Goal: Information Seeking & Learning: Check status

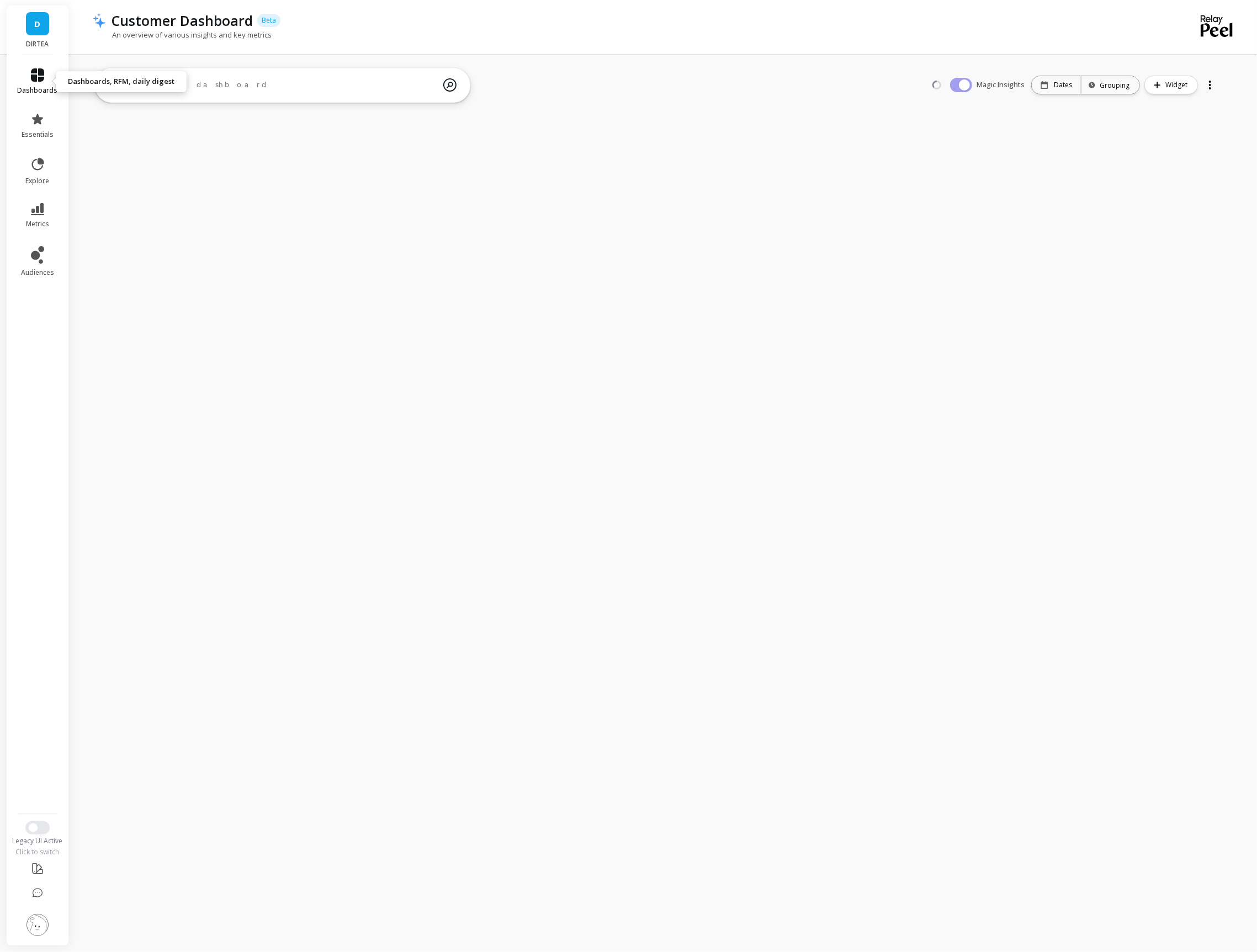
click at [38, 70] on icon at bounding box center [37, 75] width 13 height 13
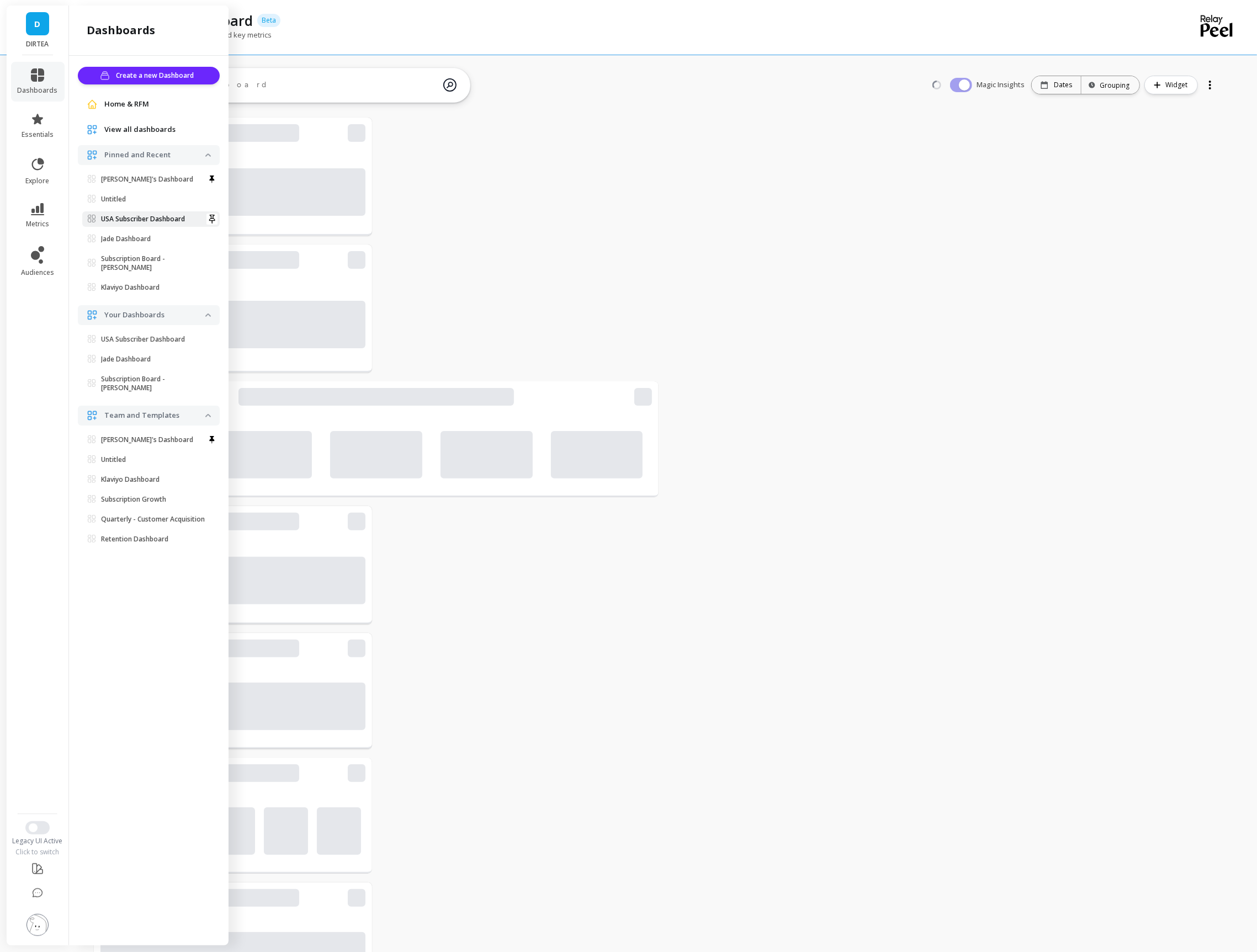
click at [109, 212] on link "USA Subscriber Dashboard" at bounding box center [151, 219] width 137 height 15
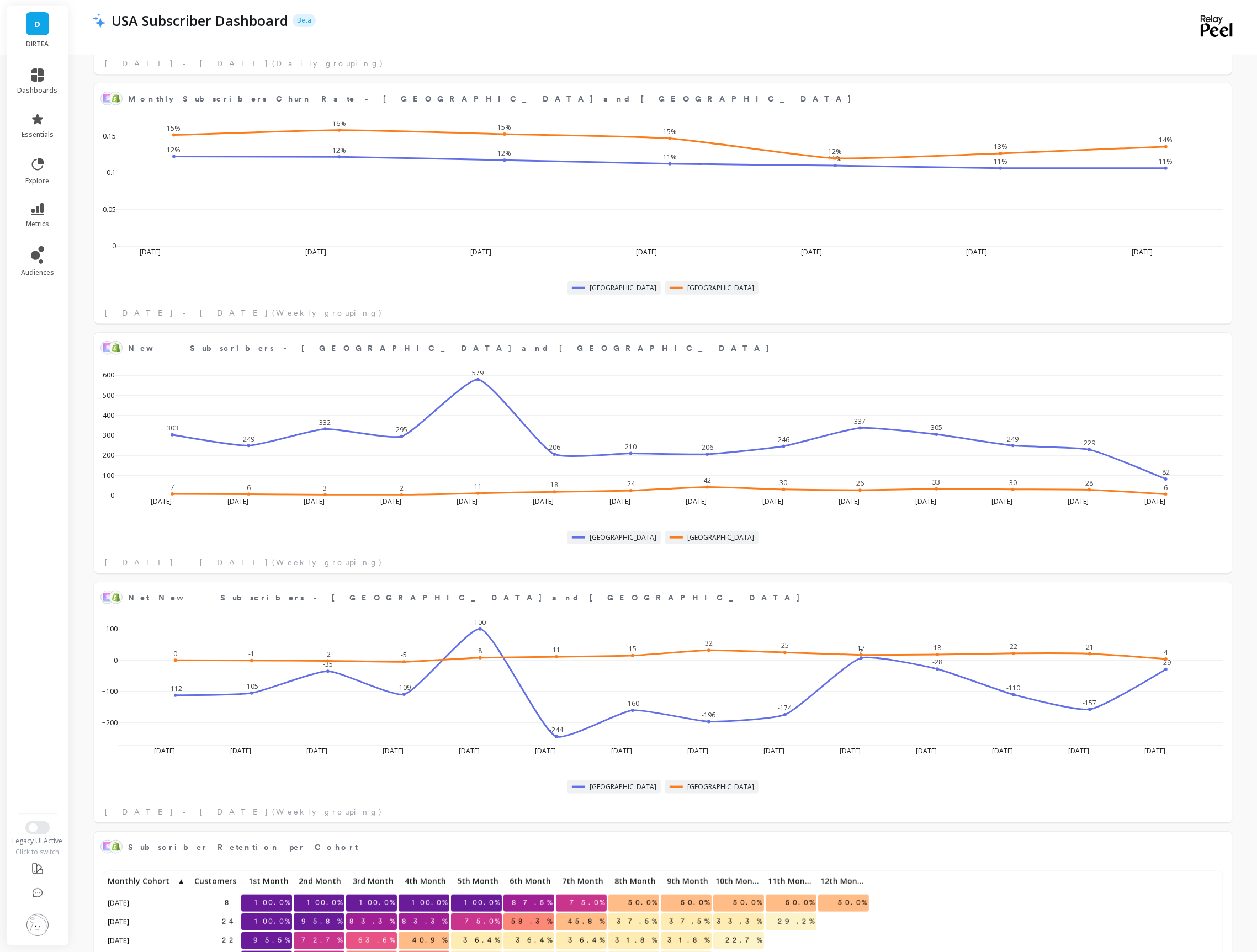
scroll to position [821, 0]
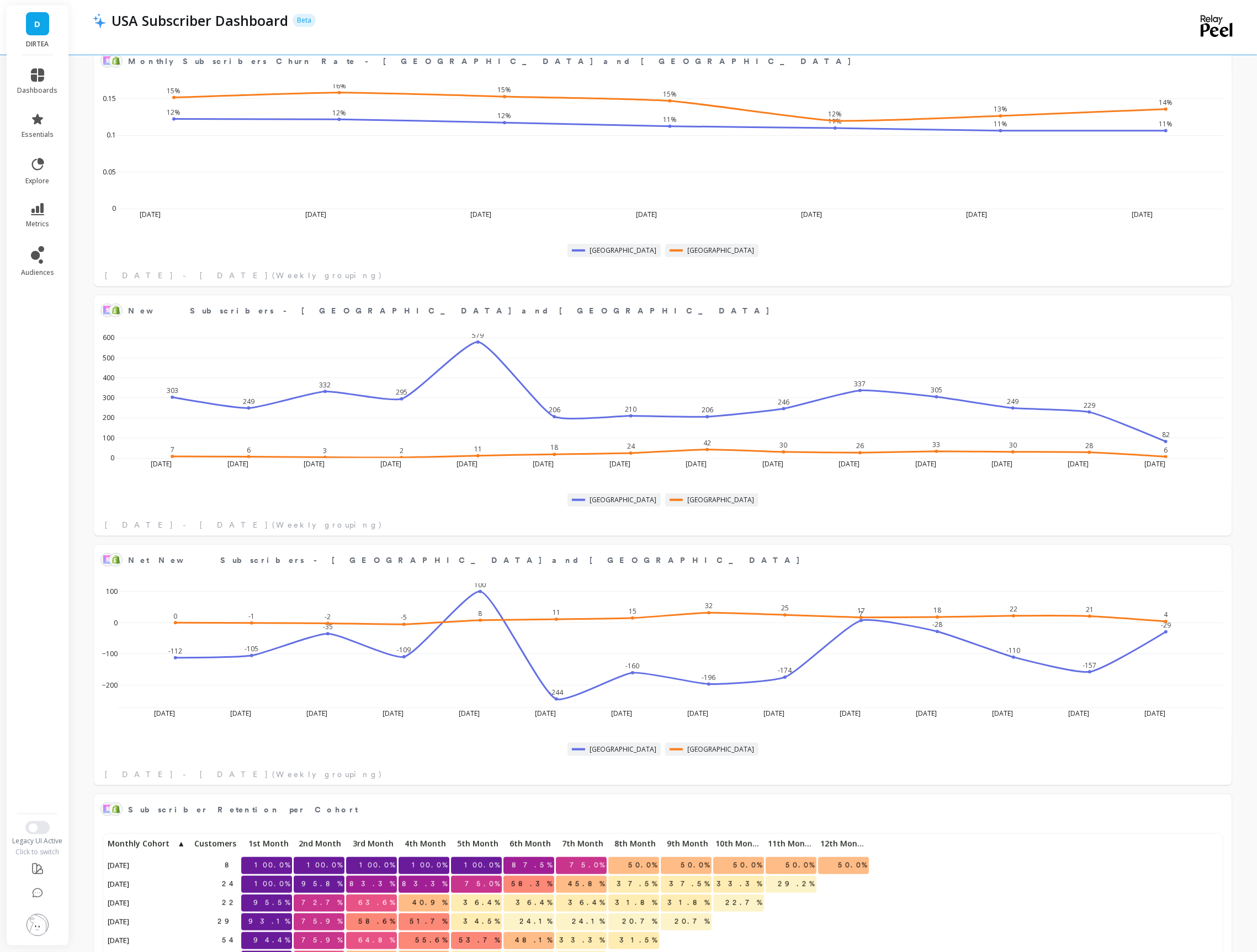
click at [31, 384] on ul "dashboards essentials explore metrics audiences" at bounding box center [38, 431] width 63 height 739
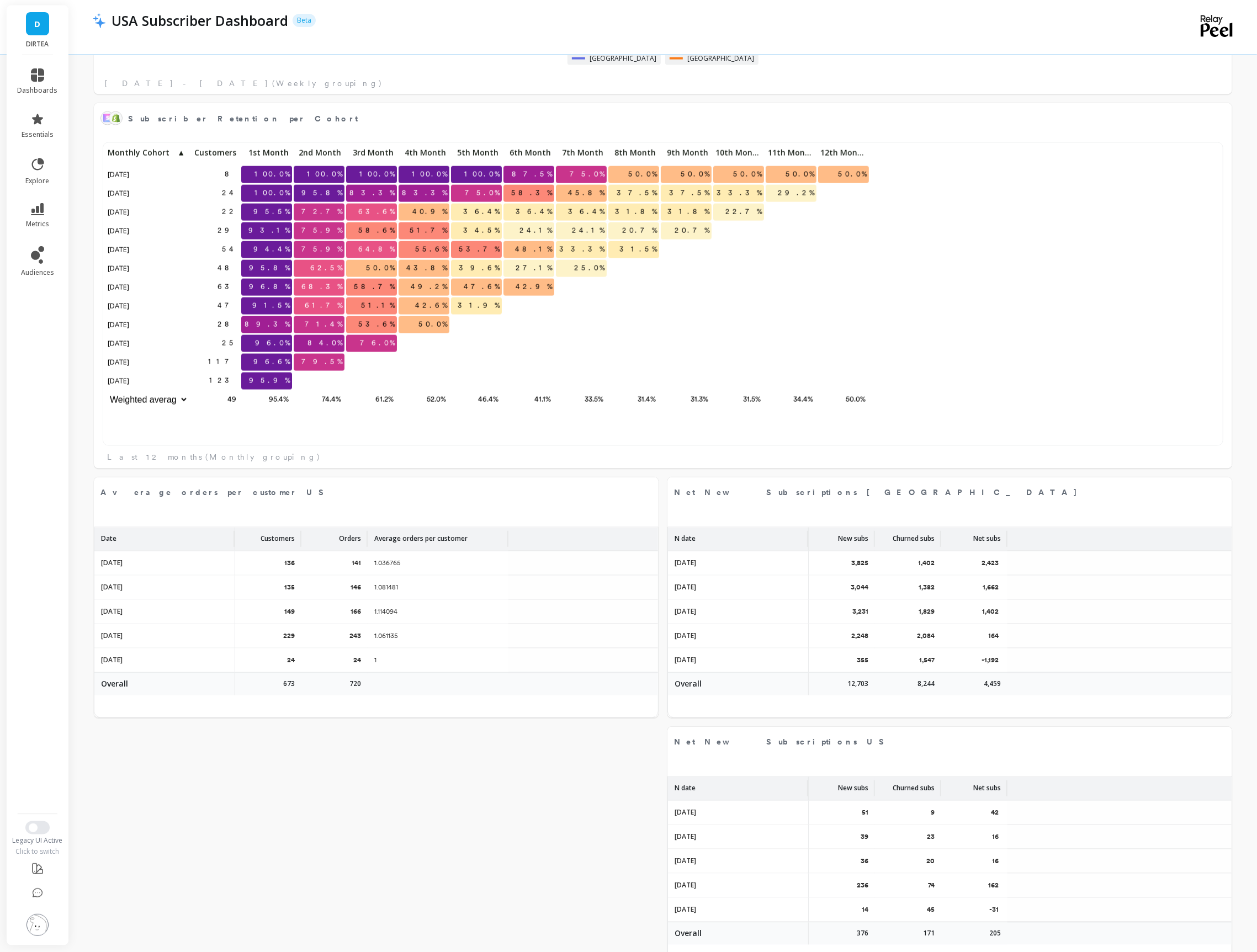
scroll to position [1545, 0]
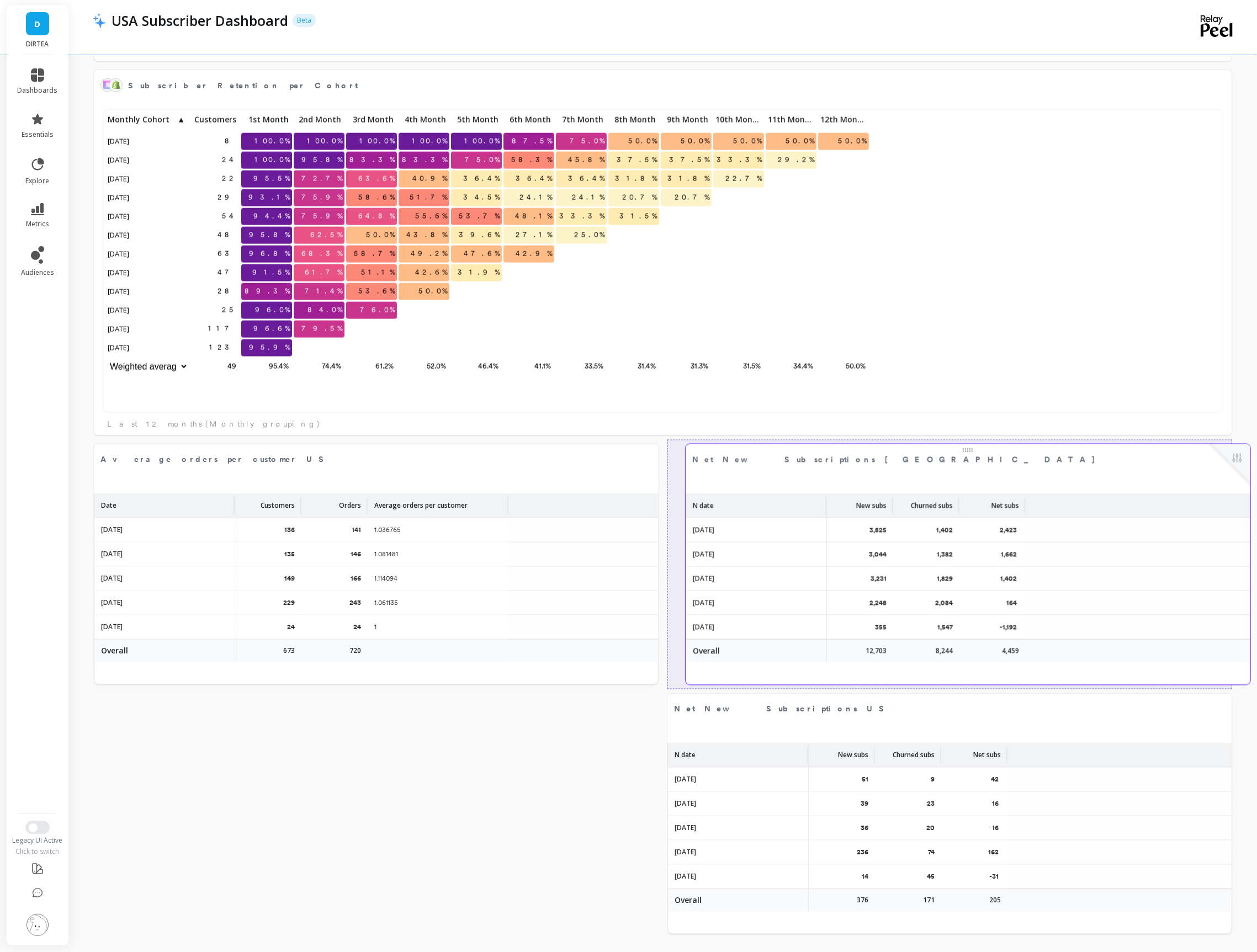
drag, startPoint x: 858, startPoint y: 630, endPoint x: 881, endPoint y: 630, distance: 23.0
click at [881, 630] on p "355" at bounding box center [880, 628] width 11 height 10
click at [1215, 457] on button at bounding box center [1218, 460] width 13 height 15
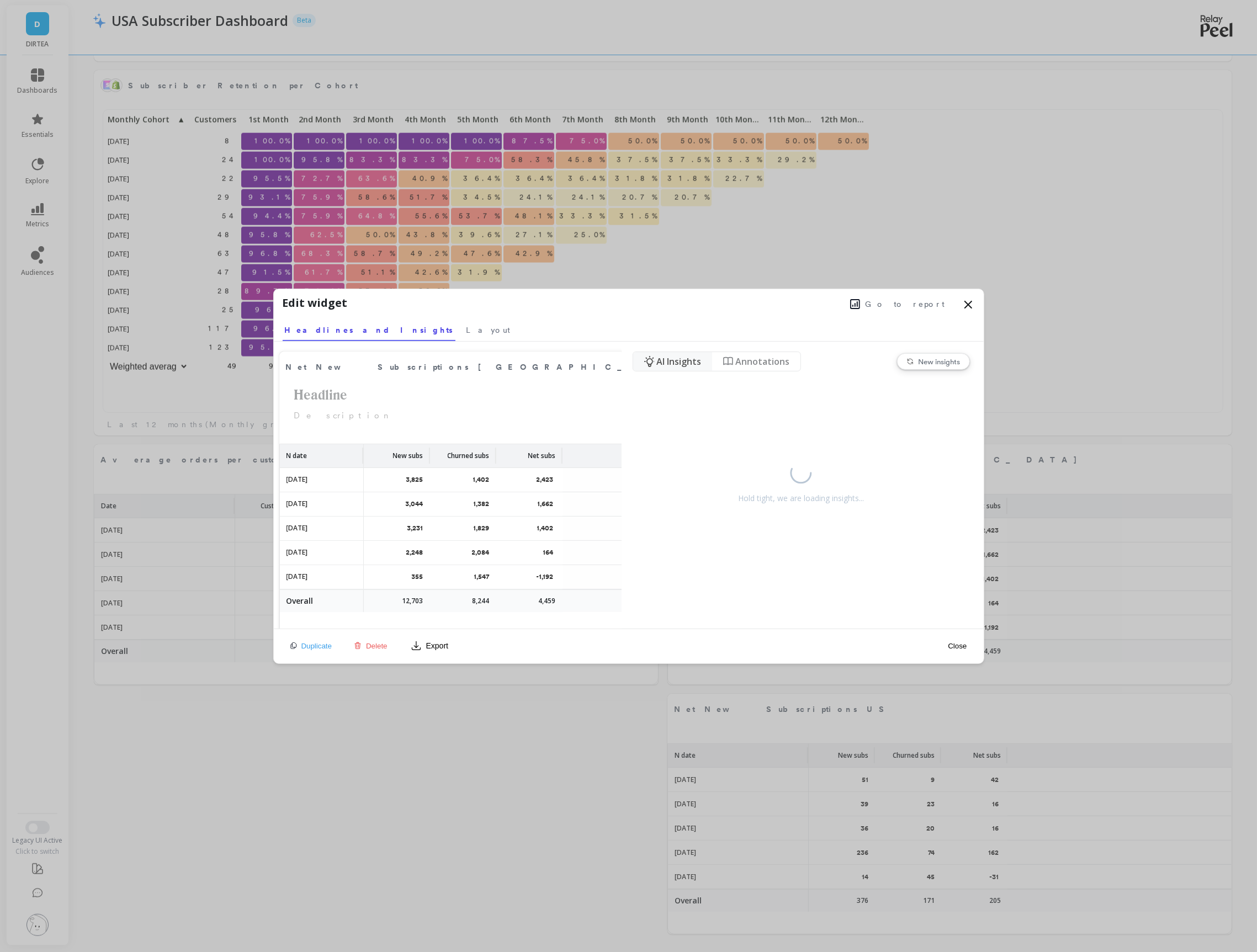
click at [923, 303] on span "Go to report" at bounding box center [906, 304] width 80 height 11
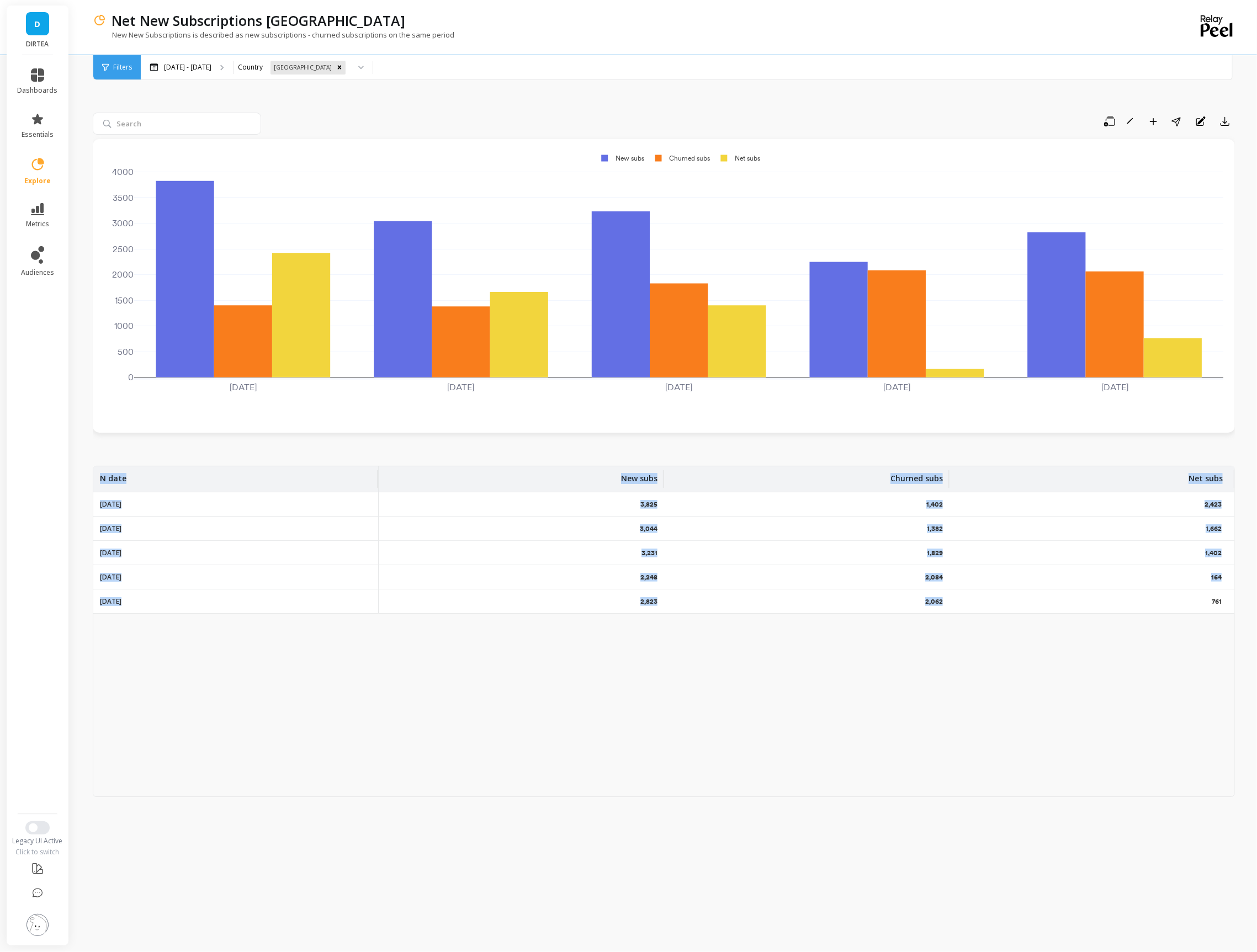
scroll to position [0, 1]
drag, startPoint x: 1205, startPoint y: 601, endPoint x: 1244, endPoint y: 601, distance: 39.0
click at [1244, 601] on div "Net New Subscriptions UK New New Subscriptions is described as new subscription…" at bounding box center [666, 476] width 1182 height 952
click at [1226, 607] on div "761" at bounding box center [1092, 601] width 285 height 24
drag, startPoint x: 1200, startPoint y: 503, endPoint x: 1226, endPoint y: 505, distance: 26.1
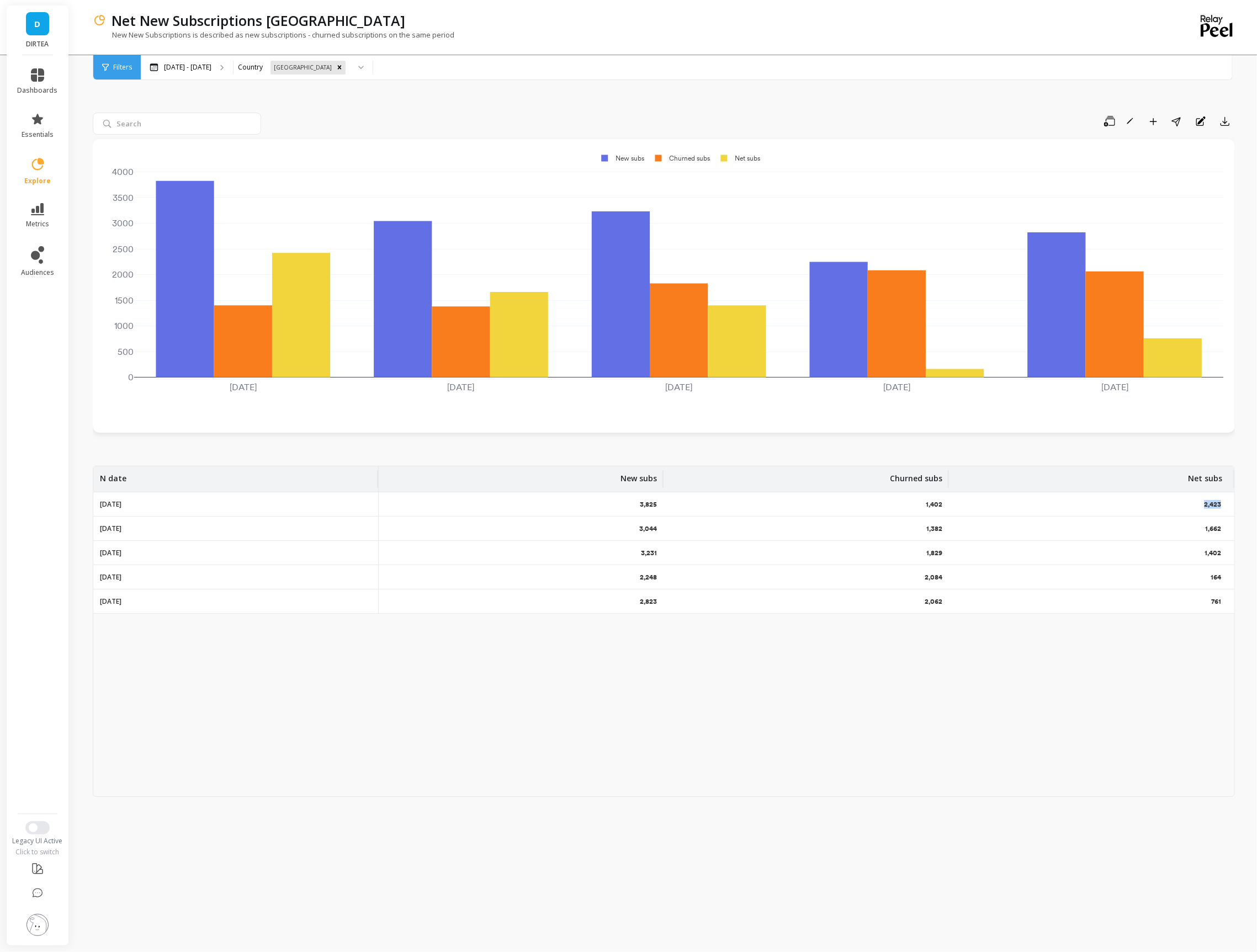
click at [1226, 505] on div "2,423" at bounding box center [1092, 504] width 285 height 24
click at [1172, 648] on div "N date New subs Churned subs Net subs 2025-05-01 3,825 1,402 2,423 2025-06-01 3…" at bounding box center [663, 632] width 1142 height 332
click at [113, 64] on span "Filters" at bounding box center [123, 67] width 19 height 9
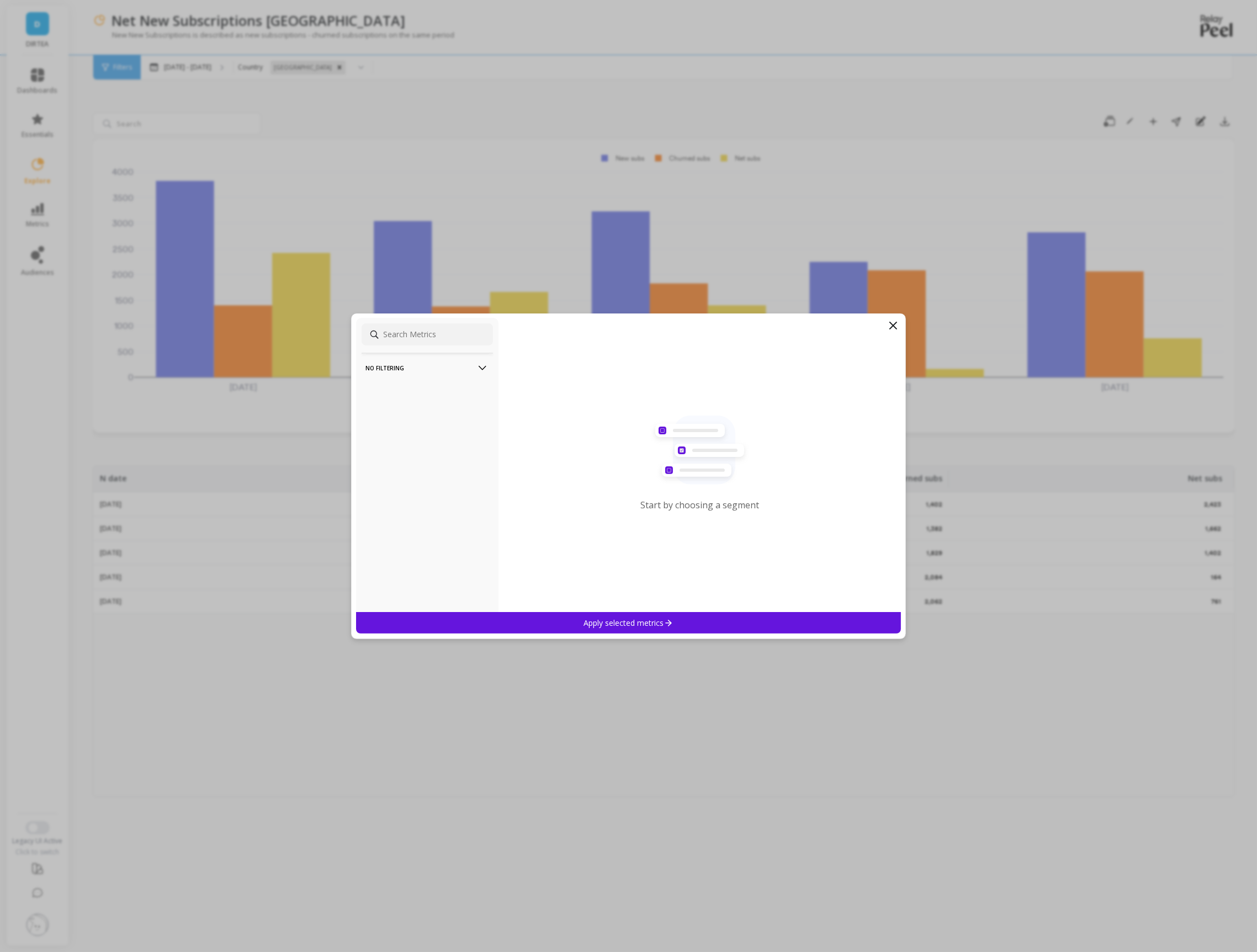
click at [888, 325] on icon at bounding box center [893, 325] width 13 height 13
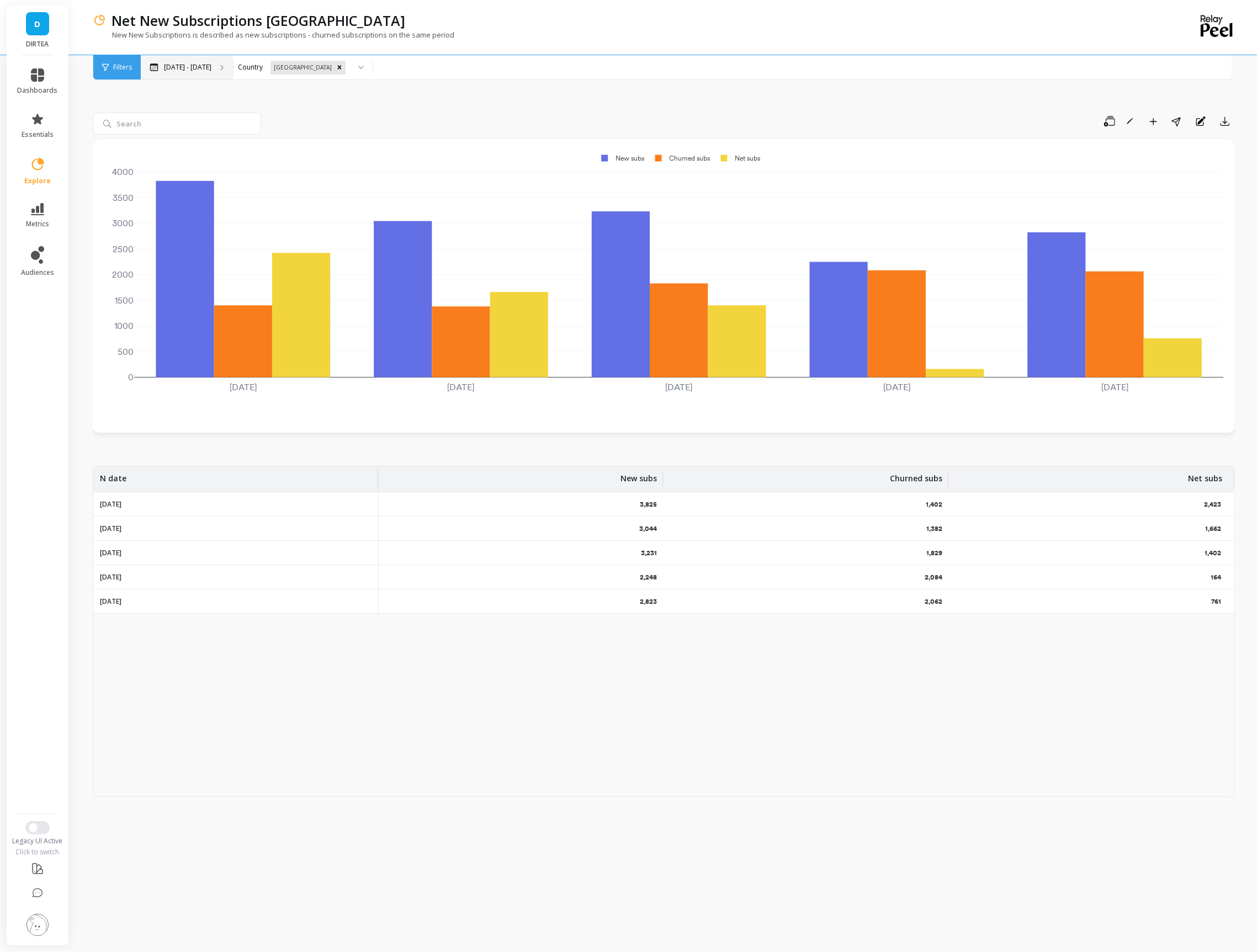
click at [212, 70] on div "May 4 - Sep 30" at bounding box center [186, 67] width 92 height 24
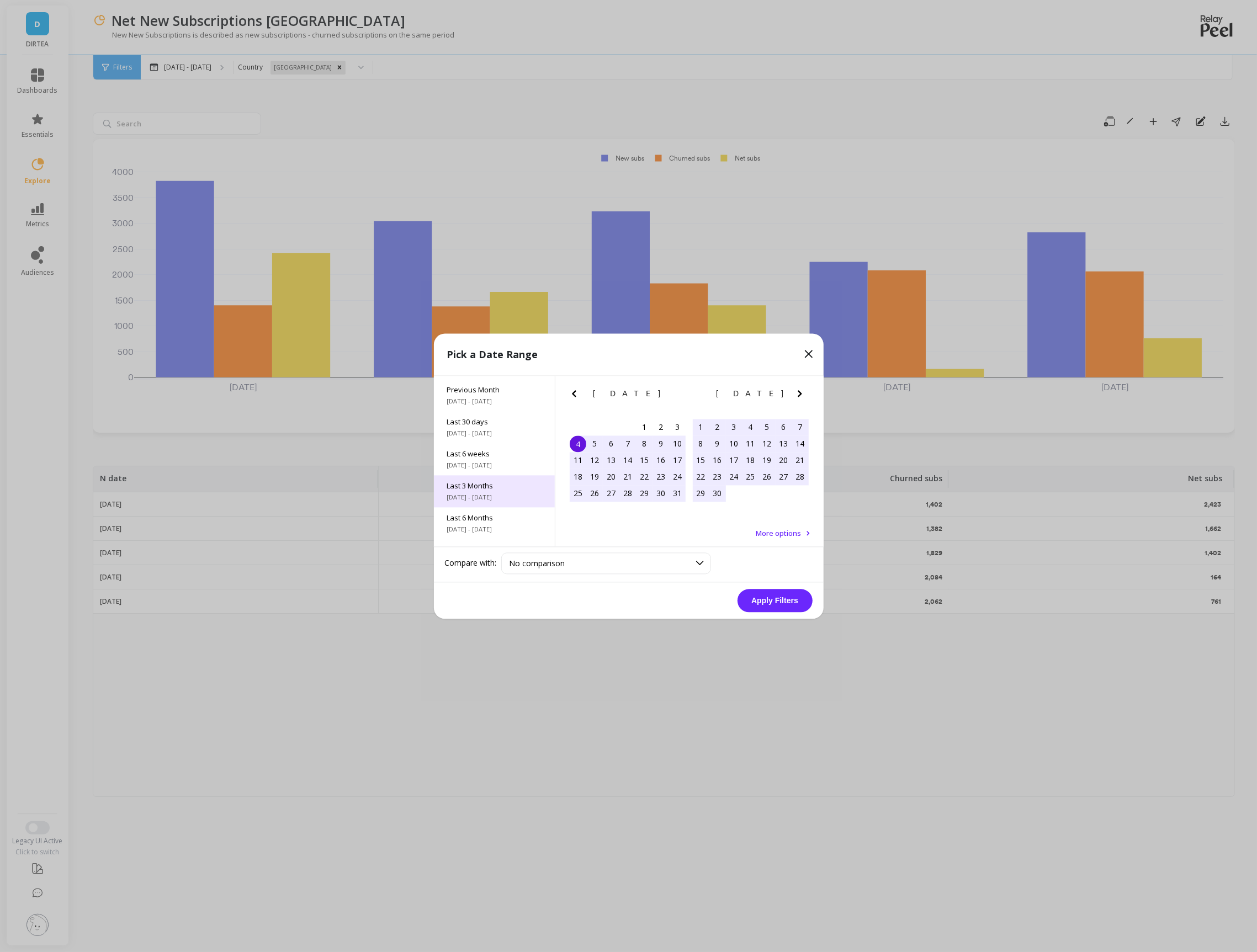
scroll to position [76, 0]
click at [489, 492] on div "Last 6 Months 4/1/2025 - 9/30/2025" at bounding box center [494, 508] width 121 height 32
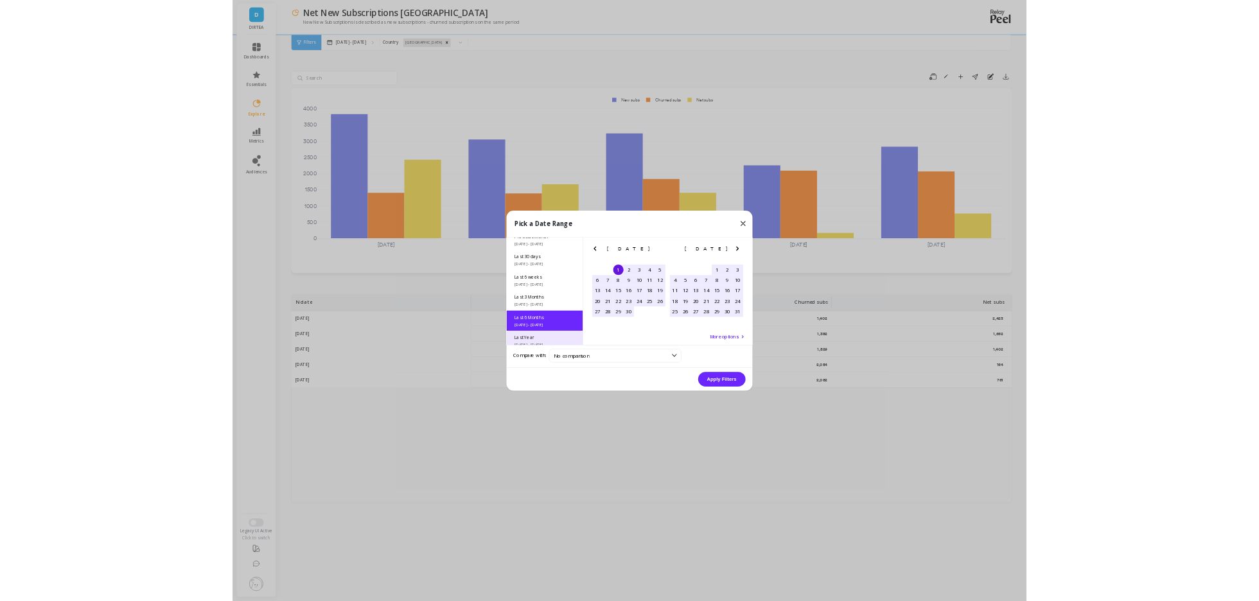
scroll to position [143, 0]
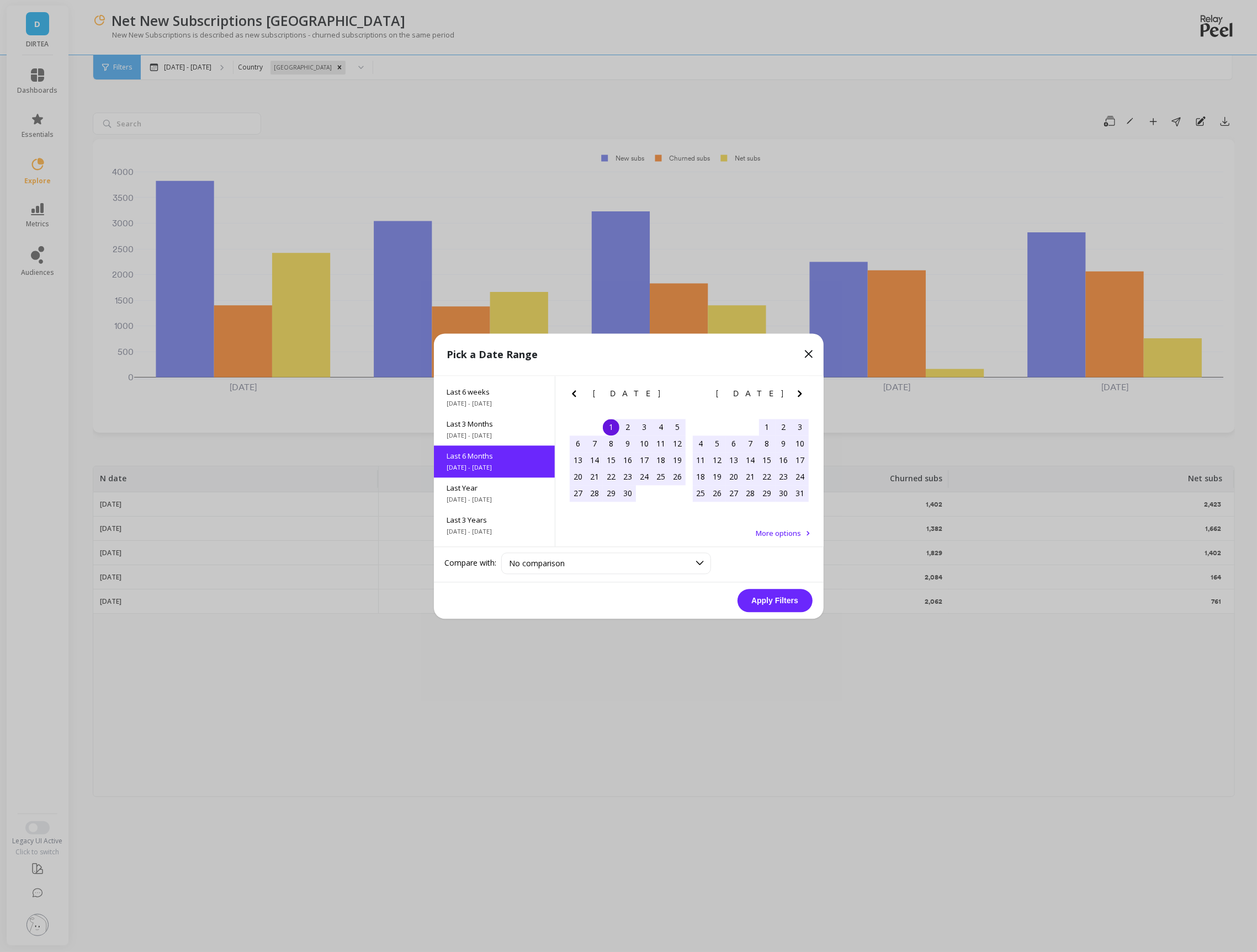
click at [791, 597] on button "Apply Filters" at bounding box center [774, 601] width 75 height 23
